Goal: Information Seeking & Learning: Check status

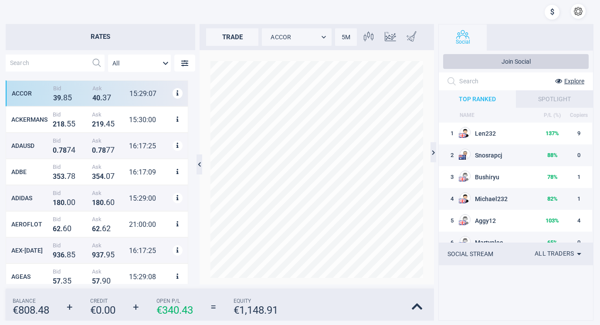
scroll to position [196, 182]
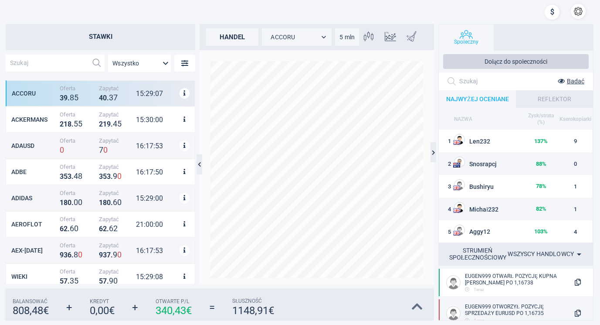
click at [416, 304] on icon at bounding box center [417, 306] width 11 height 12
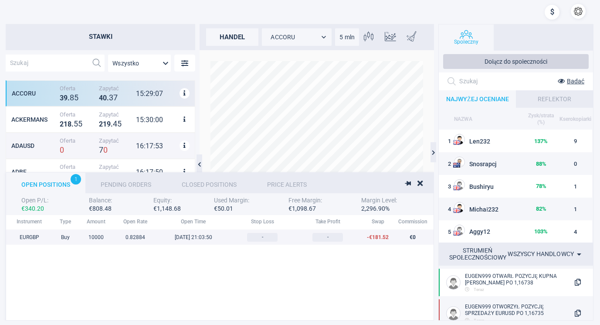
scroll to position [90, 690]
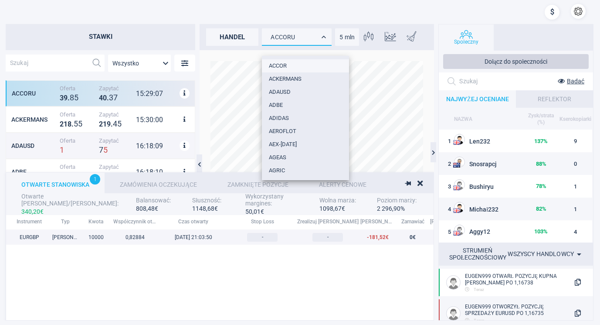
click at [323, 34] on body "Stawki Wszystko MarketRates.Groups.All ACCORU Oferta 3 9 . 8 5 Zapytać 4 0 . 3 …" at bounding box center [300, 162] width 600 height 325
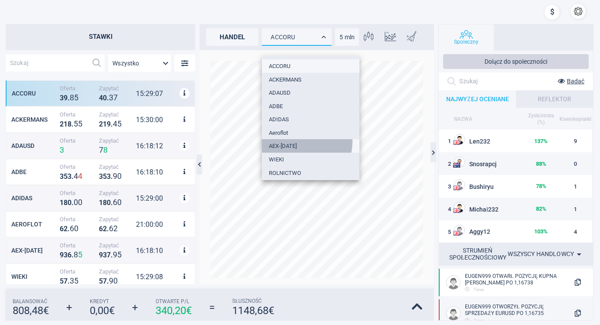
click at [292, 141] on li "AEX-[DATE]" at bounding box center [311, 146] width 98 height 14
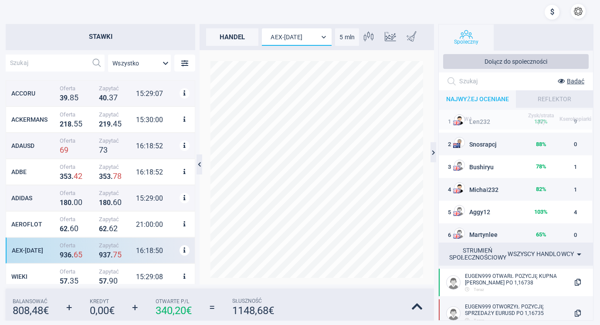
scroll to position [0, 0]
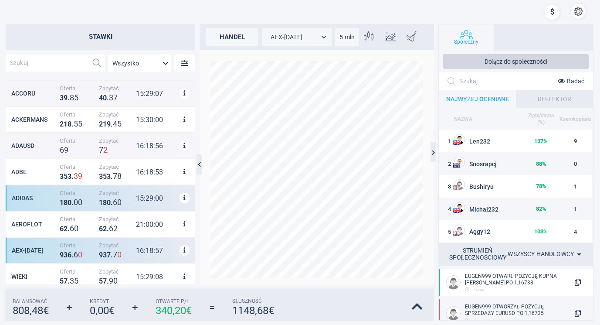
click at [109, 193] on font "Zapytać" at bounding box center [109, 193] width 20 height 7
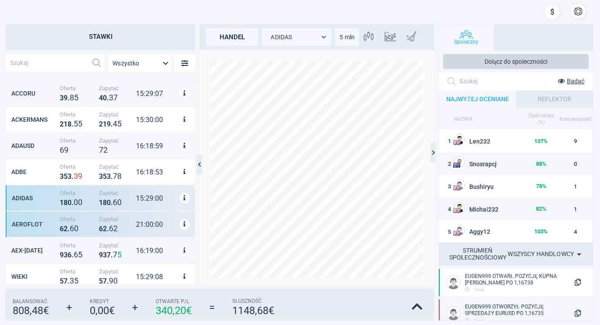
click at [111, 224] on font "6" at bounding box center [111, 228] width 4 height 9
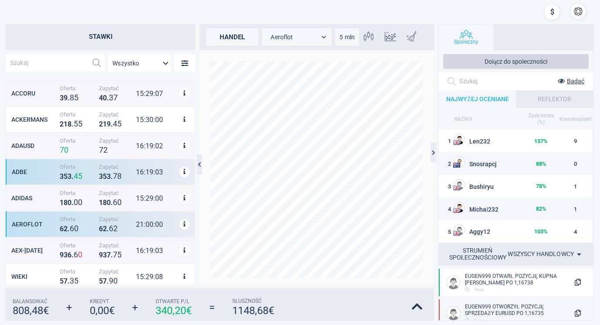
click at [99, 171] on div "3 5 3 . 7 8" at bounding box center [116, 175] width 35 height 9
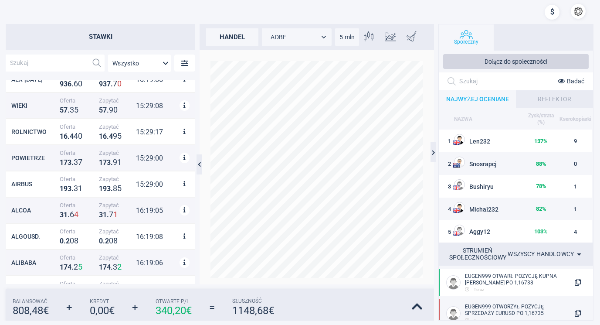
scroll to position [174, 0]
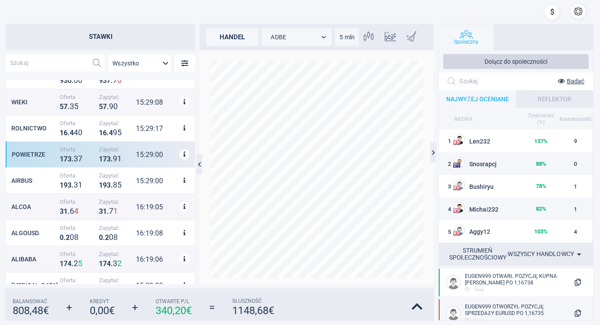
click at [111, 156] on font "." at bounding box center [112, 159] width 2 height 8
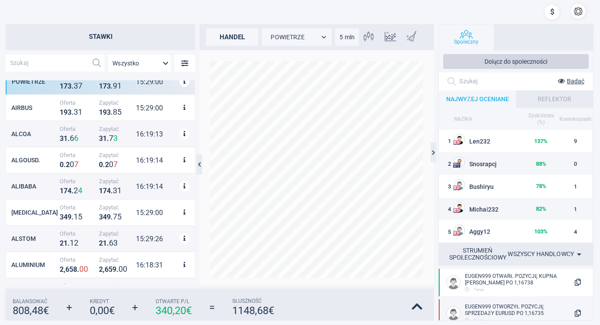
scroll to position [262, 0]
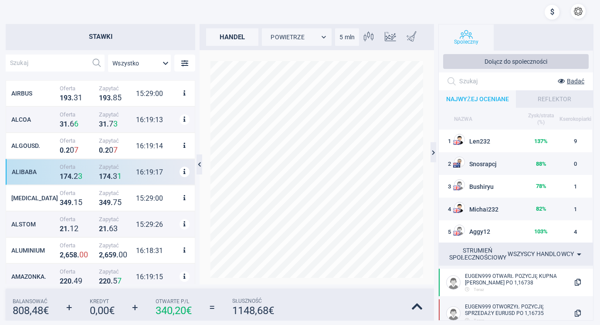
click at [125, 169] on span "Zapytać" at bounding box center [116, 166] width 35 height 7
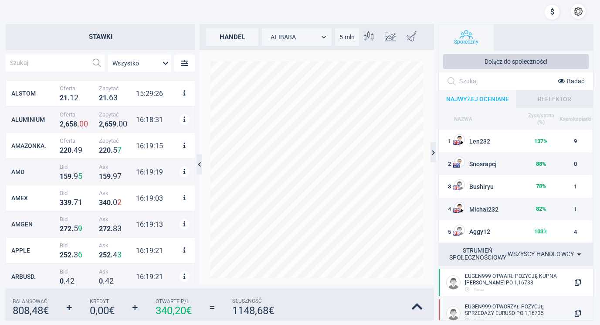
scroll to position [436, 0]
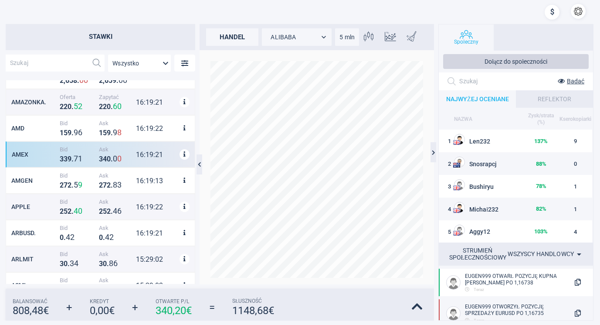
click at [125, 153] on div "Ask 3 4 0 . 0 0" at bounding box center [116, 154] width 39 height 17
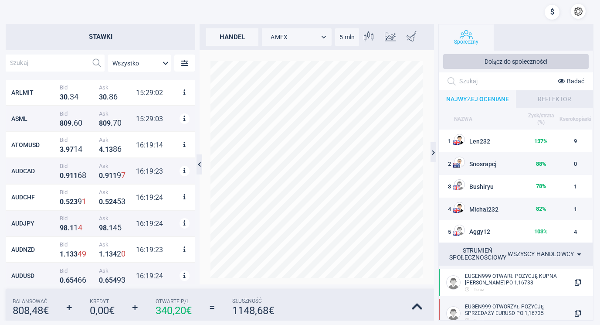
scroll to position [610, 0]
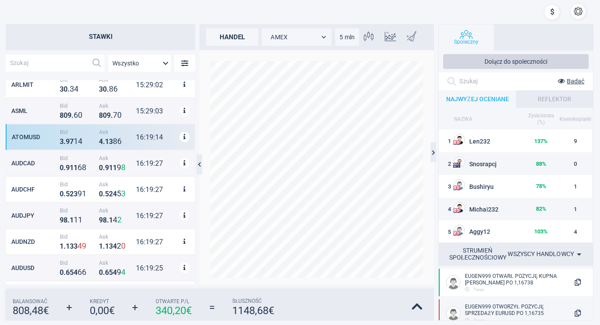
click at [125, 133] on span "Ask" at bounding box center [116, 132] width 35 height 7
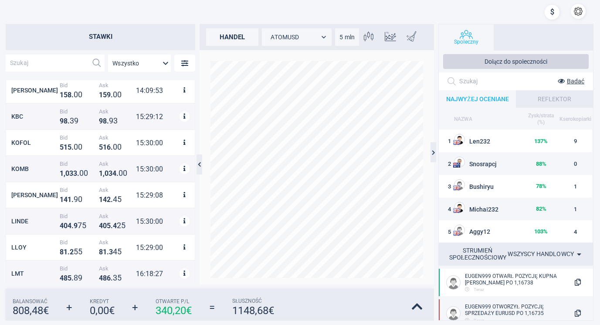
scroll to position [4201, 0]
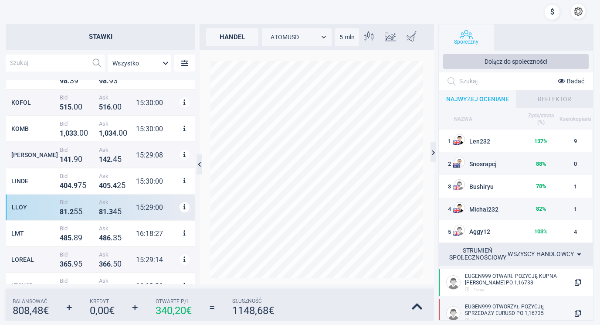
click at [114, 204] on div "Ask 8 1 . 3 4 5" at bounding box center [116, 207] width 39 height 17
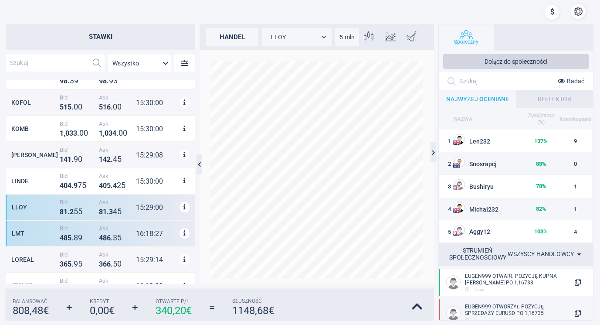
click at [111, 231] on div "Ask 4 8 6 . 3 5" at bounding box center [116, 233] width 39 height 17
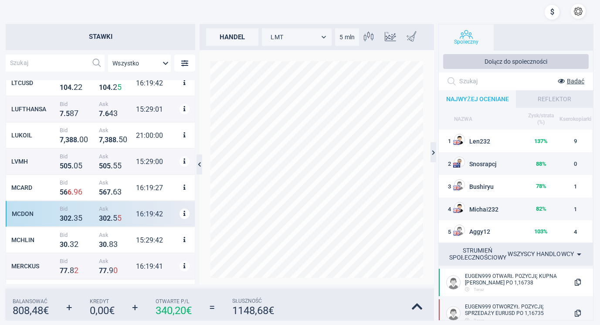
scroll to position [4419, 0]
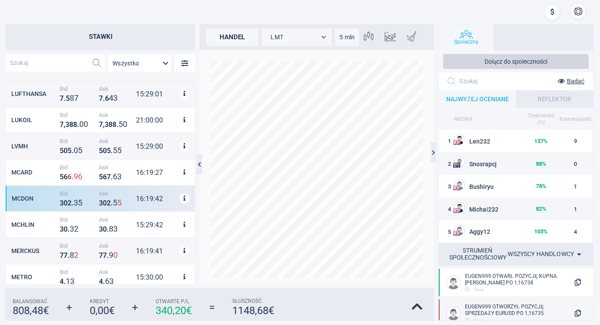
click at [116, 195] on span "Ask" at bounding box center [116, 193] width 35 height 7
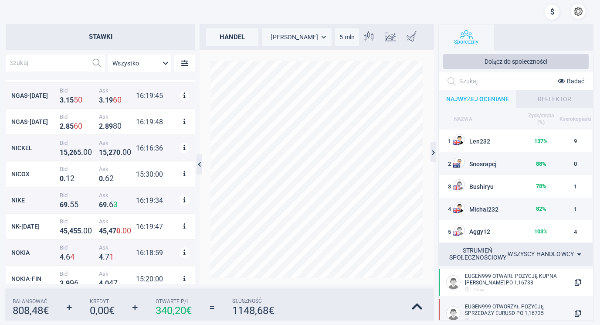
scroll to position [4942, 0]
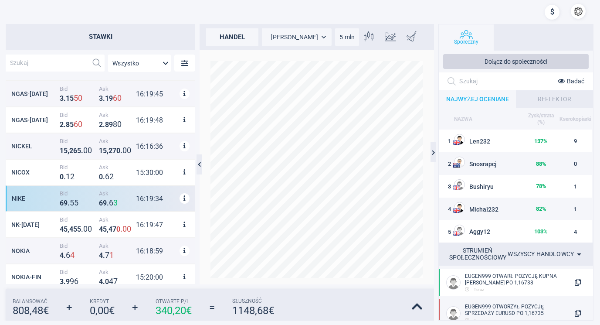
click at [120, 198] on div "6 9 . 6 3" at bounding box center [116, 202] width 35 height 9
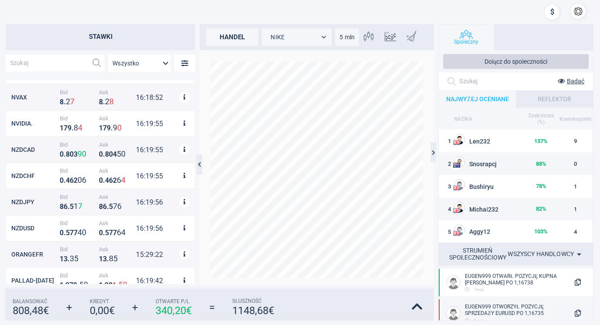
scroll to position [5204, 0]
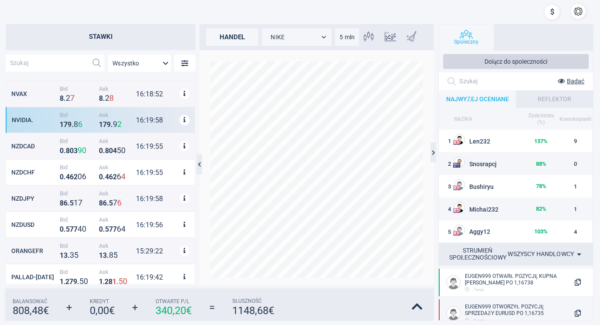
click at [121, 119] on div "1 7 9 . 9 2" at bounding box center [116, 123] width 35 height 9
type input "NVIDIA."
click at [389, 11] on div at bounding box center [324, 11] width 540 height 17
click at [551, 10] on div at bounding box center [552, 13] width 15 height 18
click at [577, 9] on button "button" at bounding box center [578, 11] width 15 height 15
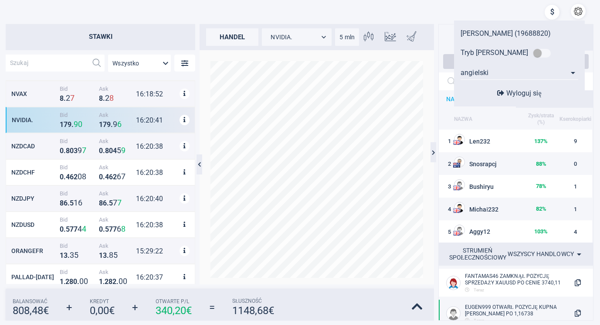
click at [524, 92] on font "Wyloguj się" at bounding box center [523, 93] width 35 height 8
